Goal: Task Accomplishment & Management: Contribute content

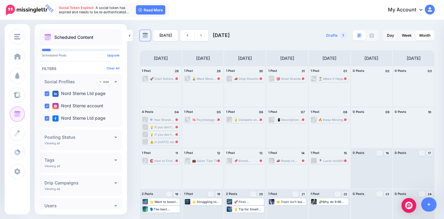
click at [148, 35] on link at bounding box center [145, 35] width 11 height 11
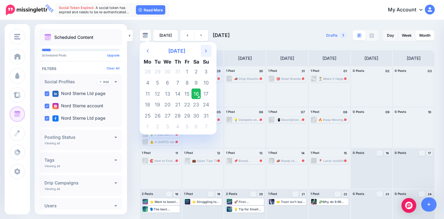
click at [207, 50] on th "Next Month" at bounding box center [206, 51] width 11 height 12
click at [207, 49] on th "Next Month" at bounding box center [206, 51] width 11 height 12
click at [207, 49] on icon "Next Month" at bounding box center [206, 50] width 2 height 5
click at [207, 49] on th "Next Month" at bounding box center [206, 51] width 11 height 12
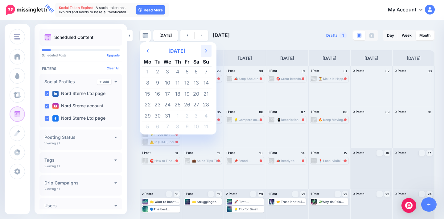
click at [207, 49] on icon "Next Month" at bounding box center [206, 50] width 2 height 5
click at [207, 49] on th "Next Month" at bounding box center [206, 51] width 11 height 12
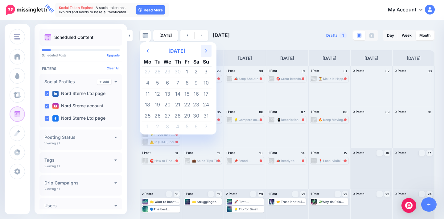
click at [207, 49] on th "Next Month" at bounding box center [206, 51] width 11 height 12
click at [207, 49] on icon "Next Month" at bounding box center [206, 50] width 2 height 5
click at [207, 49] on th "Next Month" at bounding box center [206, 51] width 11 height 12
click at [166, 94] on td "16" at bounding box center [167, 93] width 11 height 11
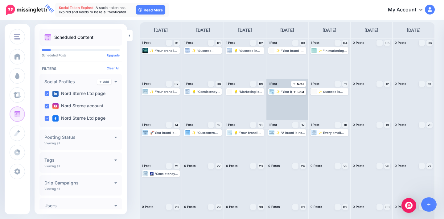
scroll to position [31, 0]
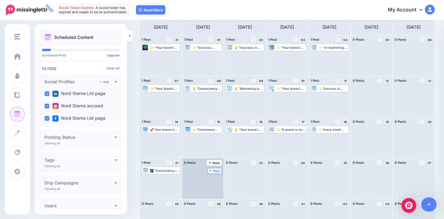
click at [215, 170] on span "Post" at bounding box center [215, 170] width 11 height 3
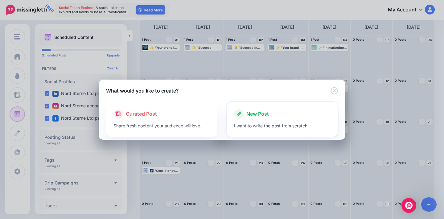
click at [264, 113] on span "New Post" at bounding box center [258, 114] width 23 height 8
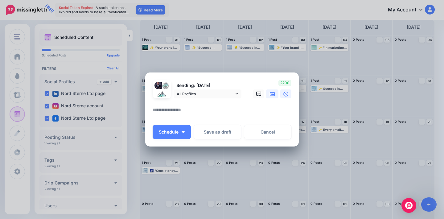
click at [271, 94] on icon at bounding box center [272, 94] width 5 height 4
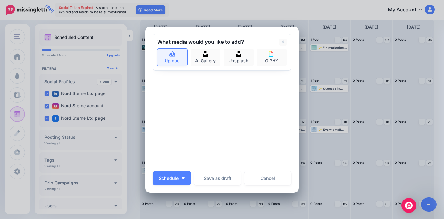
click at [169, 60] on link "Upload" at bounding box center [172, 57] width 30 height 17
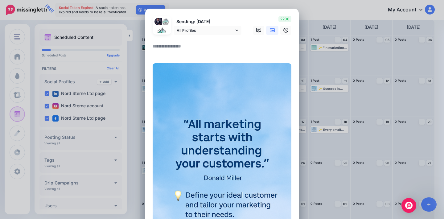
click at [161, 45] on textarea at bounding box center [224, 49] width 142 height 12
paste textarea "**********"
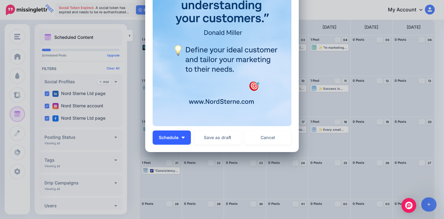
scroll to position [192, 0]
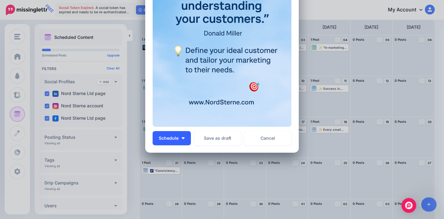
type textarea "**********"
click at [173, 134] on button "Schedule" at bounding box center [172, 138] width 38 height 14
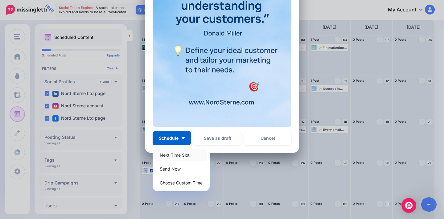
click at [179, 153] on link "Next Time Slot" at bounding box center [181, 155] width 52 height 12
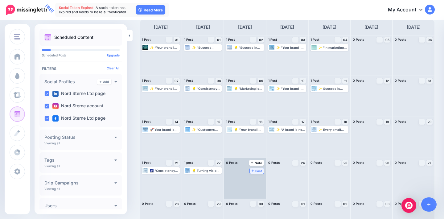
click at [259, 172] on span "Post" at bounding box center [257, 170] width 11 height 3
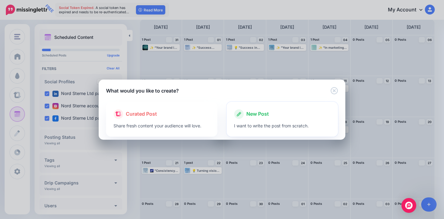
click at [268, 117] on span "New Post" at bounding box center [258, 114] width 23 height 8
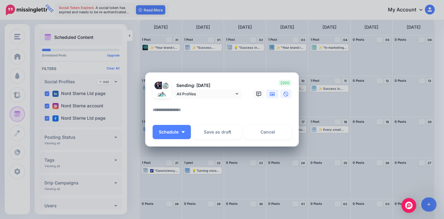
click at [274, 97] on link at bounding box center [272, 94] width 12 height 9
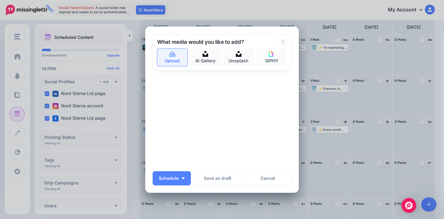
click at [175, 59] on link "Upload" at bounding box center [172, 57] width 30 height 17
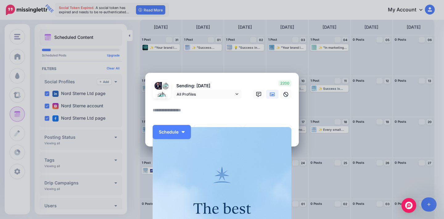
click at [173, 111] on textarea at bounding box center [224, 112] width 142 height 12
paste textarea "**********"
type textarea "**********"
drag, startPoint x: 207, startPoint y: 112, endPoint x: 131, endPoint y: 111, distance: 76.3
click at [131, 111] on div "Create Post Loading Sending: [DATE] All Profiles" at bounding box center [222, 109] width 444 height 219
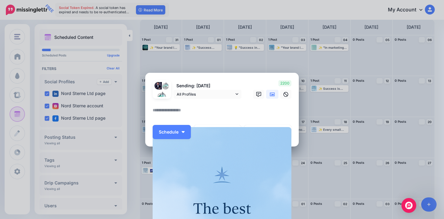
paste textarea "**********"
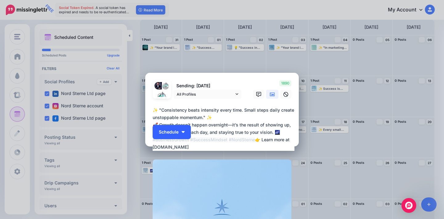
type textarea "**********"
click at [179, 132] on span "Schedule" at bounding box center [169, 132] width 20 height 4
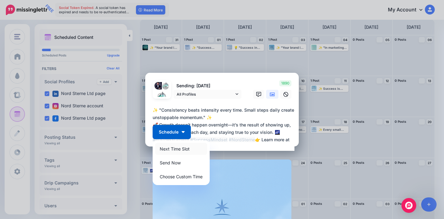
click at [184, 148] on link "Next Time Slot" at bounding box center [181, 149] width 52 height 12
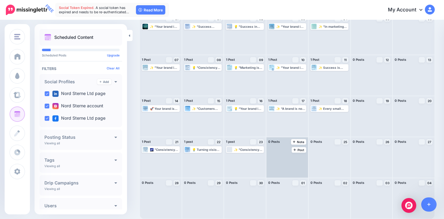
scroll to position [52, 0]
click at [297, 151] on span "Post" at bounding box center [299, 149] width 11 height 3
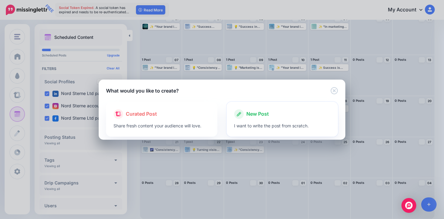
click at [252, 125] on p "I want to write the post from scratch." at bounding box center [282, 125] width 97 height 7
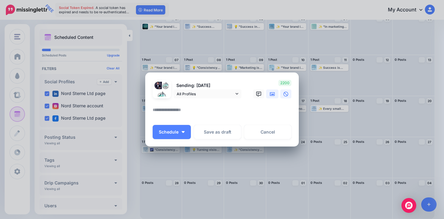
click at [271, 92] on icon at bounding box center [272, 94] width 5 height 5
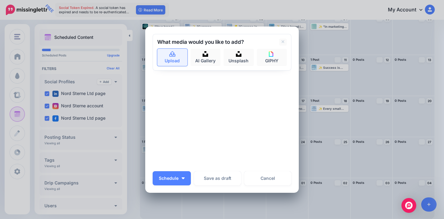
click at [169, 56] on link "Upload" at bounding box center [172, 57] width 30 height 17
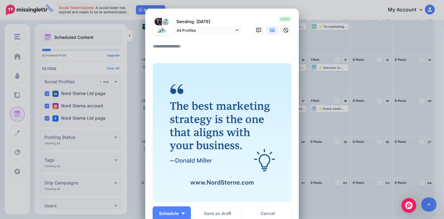
click at [175, 44] on textarea at bounding box center [224, 49] width 142 height 12
paste textarea "**********"
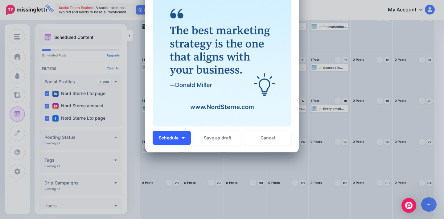
type textarea "**********"
click at [184, 137] on img "button" at bounding box center [183, 138] width 3 height 2
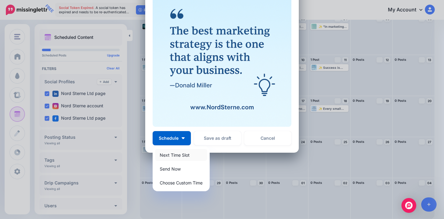
click at [192, 152] on link "Next Time Slot" at bounding box center [181, 155] width 52 height 12
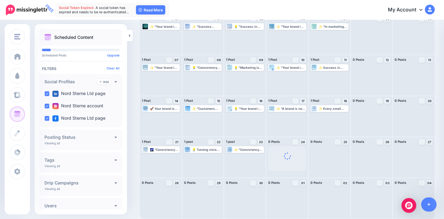
scroll to position [0, 0]
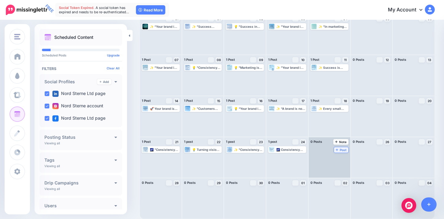
click at [343, 151] on span "Post" at bounding box center [341, 149] width 11 height 3
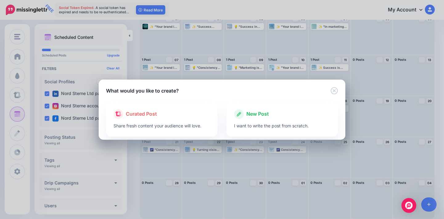
click at [248, 112] on span "New Post" at bounding box center [258, 114] width 23 height 8
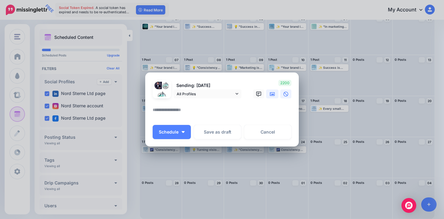
click at [273, 95] on icon at bounding box center [272, 94] width 5 height 5
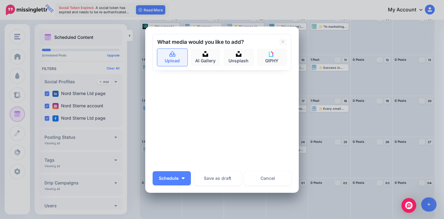
click at [173, 49] on link "Upload" at bounding box center [172, 57] width 30 height 17
click at [178, 59] on link "Upload" at bounding box center [172, 57] width 30 height 17
click at [178, 60] on link "Upload" at bounding box center [172, 57] width 30 height 17
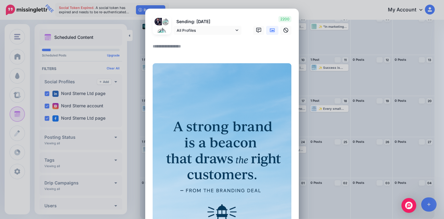
click at [169, 45] on textarea at bounding box center [224, 49] width 142 height 12
paste textarea "**********"
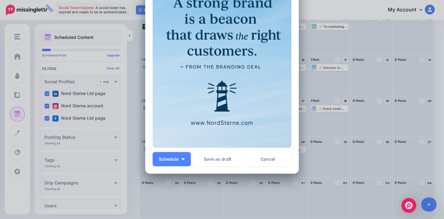
scroll to position [192, 0]
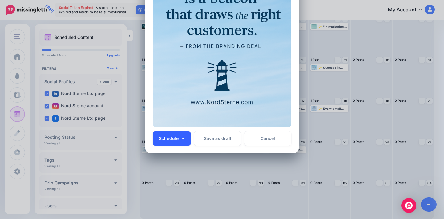
type textarea "**********"
click at [178, 138] on span "Schedule" at bounding box center [169, 138] width 20 height 4
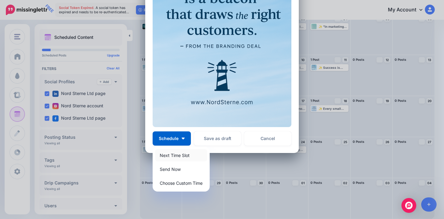
click at [190, 151] on link "Next Time Slot" at bounding box center [181, 155] width 52 height 12
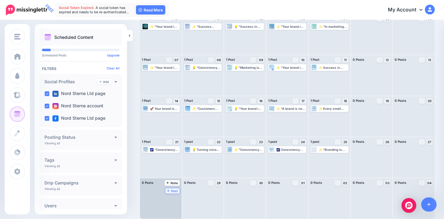
click at [172, 190] on span "Post" at bounding box center [172, 191] width 11 height 3
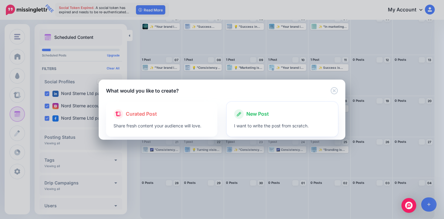
click at [256, 124] on p "I want to write the post from scratch." at bounding box center [282, 125] width 97 height 7
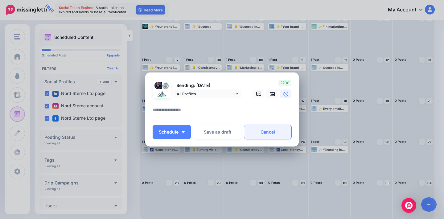
click at [262, 132] on link "Cancel" at bounding box center [267, 132] width 47 height 14
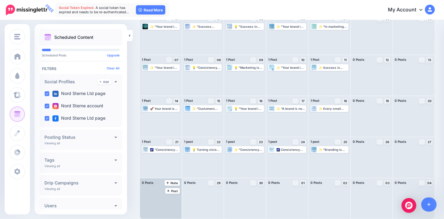
scroll to position [52, 0]
click at [172, 191] on span "Post" at bounding box center [172, 191] width 11 height 3
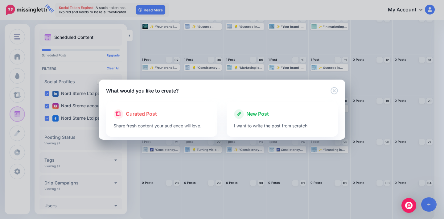
click at [242, 114] on icon at bounding box center [239, 114] width 10 height 10
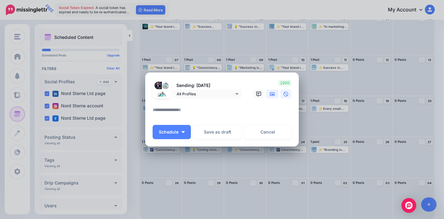
click at [276, 96] on link at bounding box center [272, 94] width 12 height 9
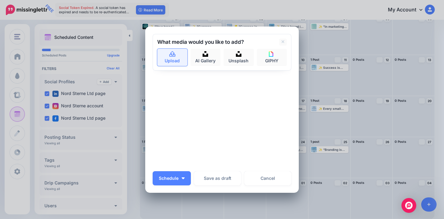
click at [177, 53] on link "Upload" at bounding box center [172, 57] width 30 height 17
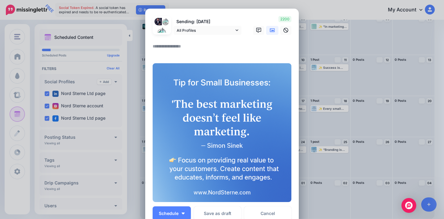
click at [169, 45] on textarea at bounding box center [224, 49] width 142 height 12
paste textarea "**********"
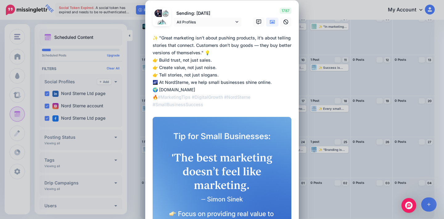
scroll to position [9, 0]
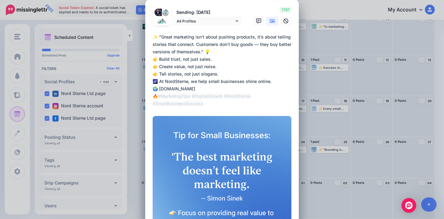
click at [222, 89] on textarea "**********" at bounding box center [224, 70] width 142 height 74
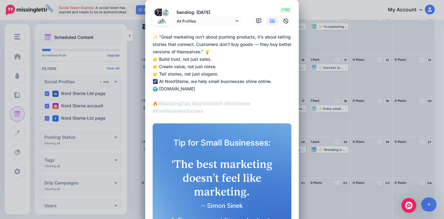
click at [218, 51] on textarea "**********" at bounding box center [224, 73] width 142 height 81
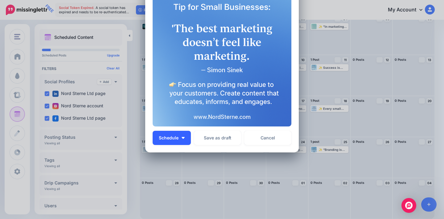
scroll to position [152, 0]
type textarea "**********"
click at [178, 140] on span "Schedule" at bounding box center [169, 138] width 20 height 4
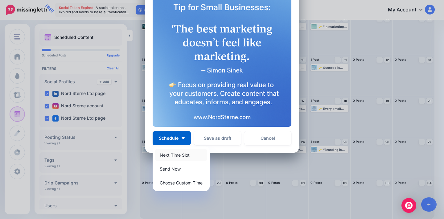
click at [194, 154] on link "Next Time Slot" at bounding box center [181, 155] width 52 height 12
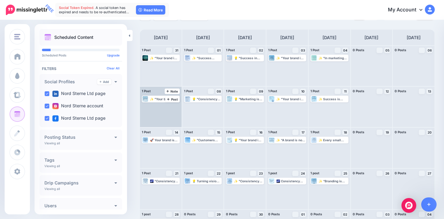
scroll to position [0, 0]
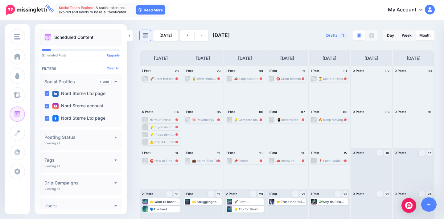
click at [147, 37] on img at bounding box center [146, 36] width 6 height 6
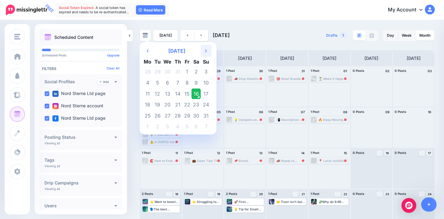
click at [206, 49] on icon "Next Month" at bounding box center [206, 50] width 2 height 5
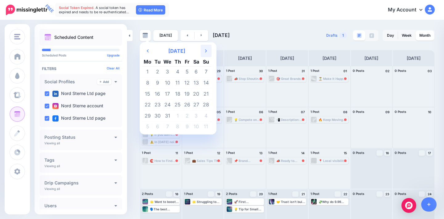
click at [206, 49] on icon "Next Month" at bounding box center [206, 50] width 2 height 5
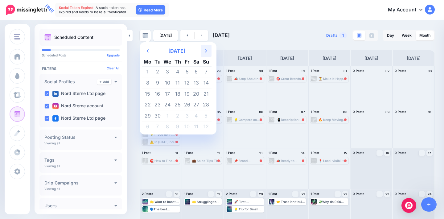
click at [206, 49] on icon "Next Month" at bounding box center [206, 50] width 2 height 5
click at [145, 50] on th "Previous Month" at bounding box center [147, 51] width 11 height 12
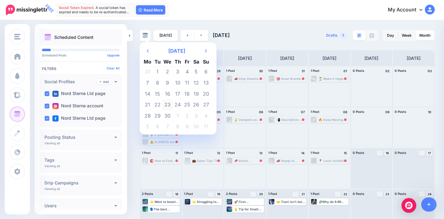
click at [167, 101] on td "23" at bounding box center [167, 104] width 11 height 11
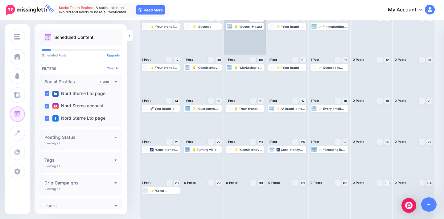
scroll to position [52, 0]
